Goal: Manage account settings

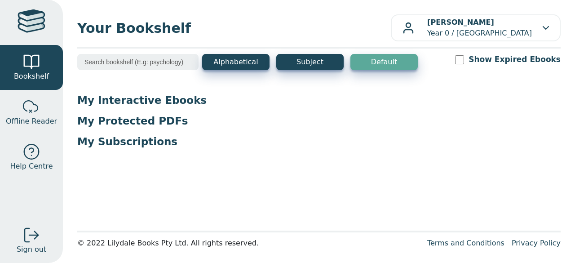
click at [30, 18] on div at bounding box center [32, 22] width 28 height 26
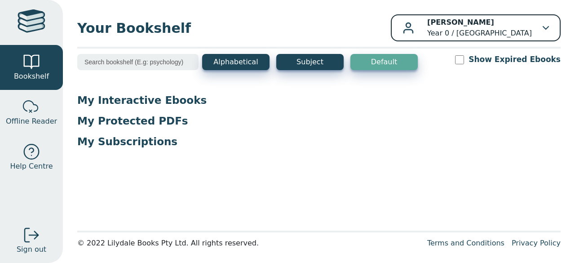
click at [539, 33] on div "[PERSON_NAME] Year 0 / [GEOGRAPHIC_DATA]" at bounding box center [475, 28] width 146 height 22
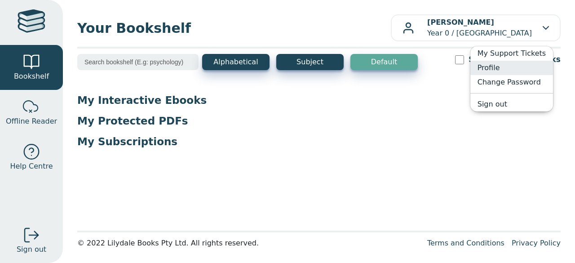
click at [493, 67] on link "Profile" at bounding box center [511, 68] width 83 height 14
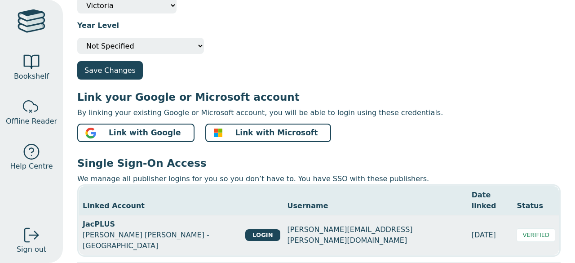
scroll to position [147, 0]
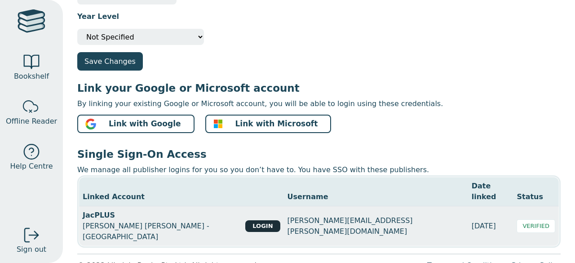
click at [245, 220] on button "LOGIN" at bounding box center [262, 226] width 35 height 12
